Goal: Check status: Check status

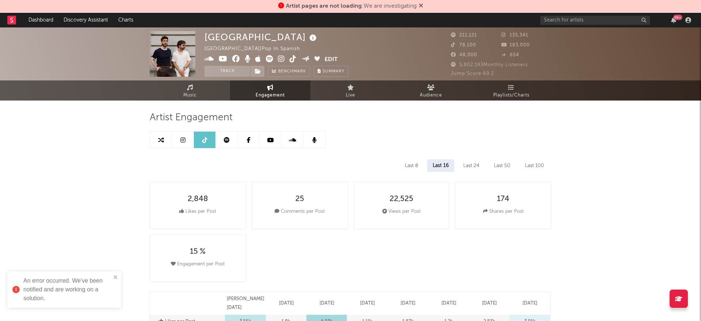
select select "6m"
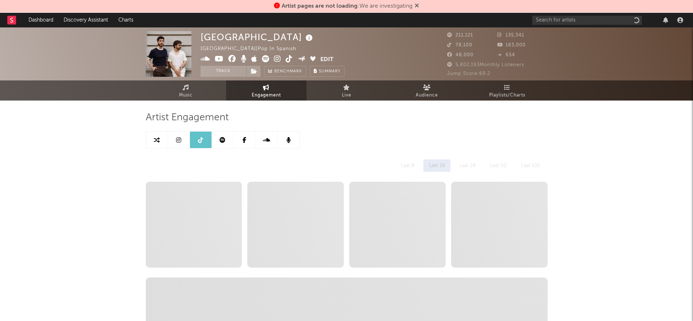
select select "6m"
